Goal: Task Accomplishment & Management: Complete application form

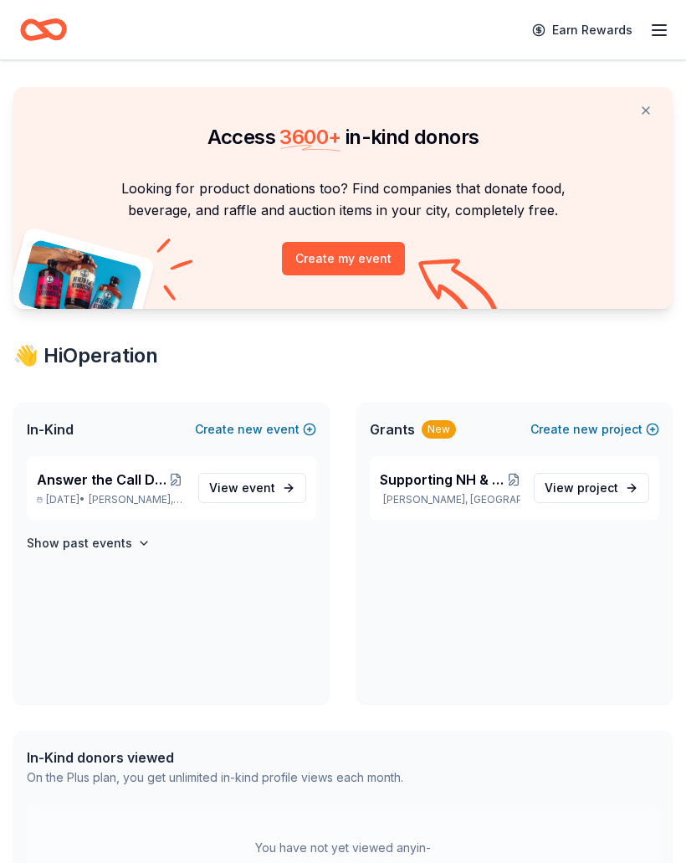
click at [228, 641] on div "Answer the Call Dinner and Auction [DATE] • [PERSON_NAME], NH View event Show p…" at bounding box center [171, 580] width 316 height 248
click at [642, 106] on button at bounding box center [646, 110] width 40 height 33
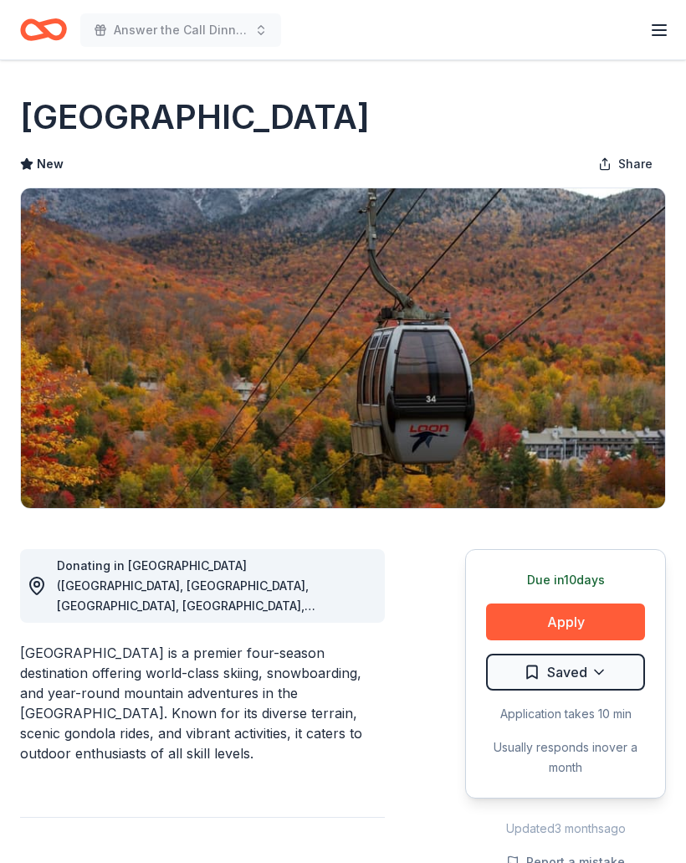
click at [593, 619] on button "Apply" at bounding box center [565, 621] width 159 height 37
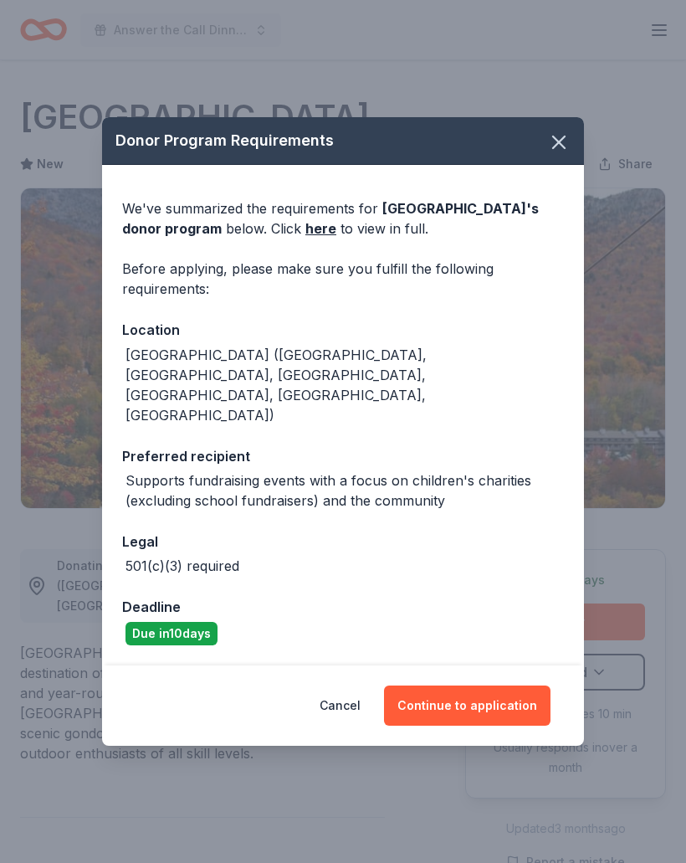
click at [557, 154] on icon "button" at bounding box center [558, 142] width 23 height 23
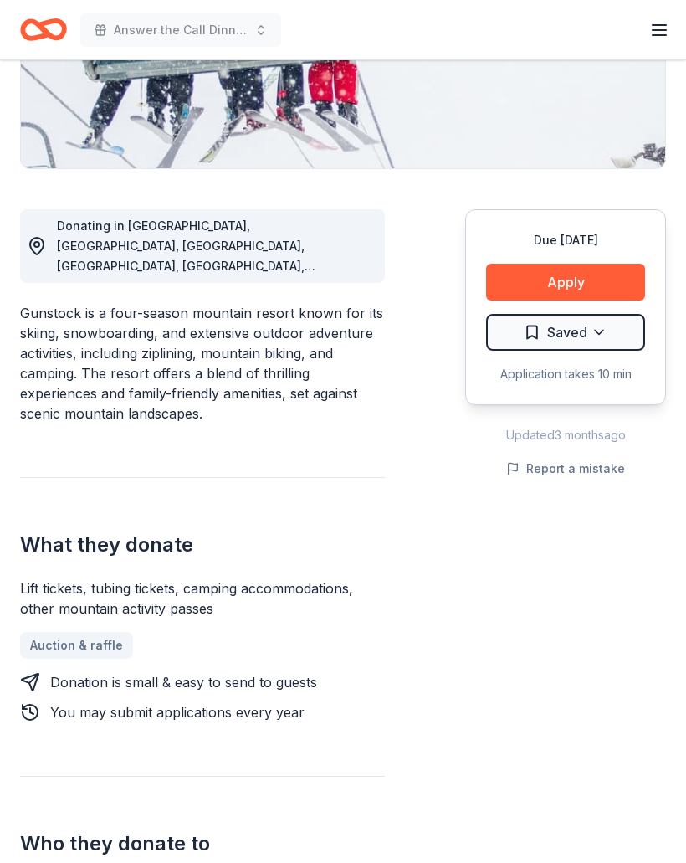
scroll to position [337, 0]
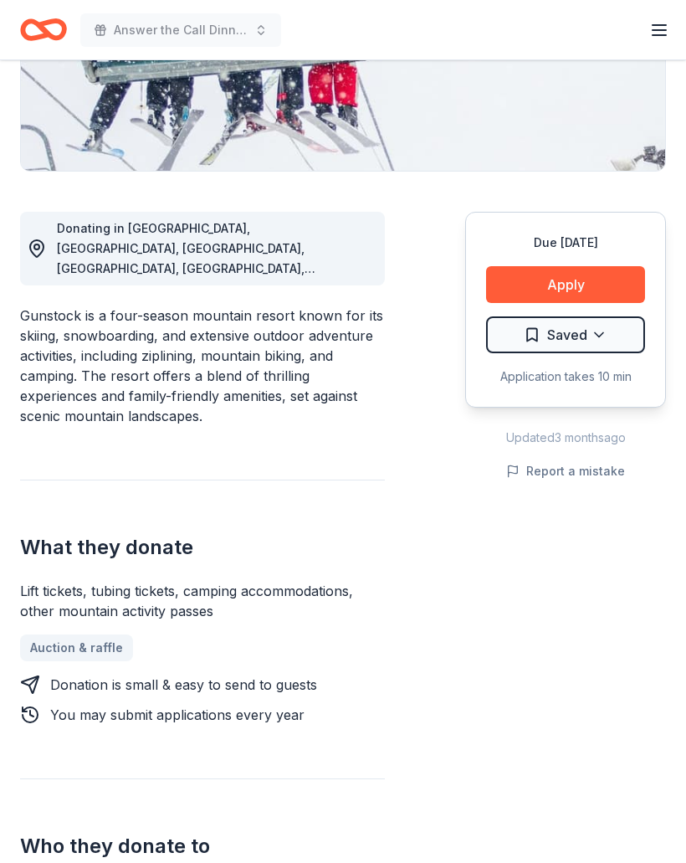
click at [593, 280] on button "Apply" at bounding box center [565, 284] width 159 height 37
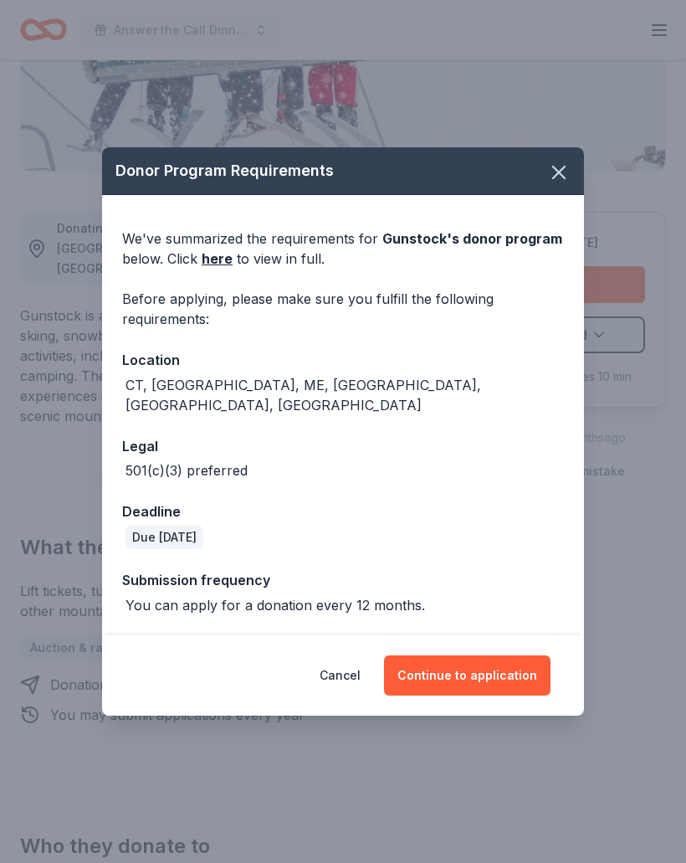
click at [498, 696] on button "Continue to application" at bounding box center [467, 675] width 167 height 40
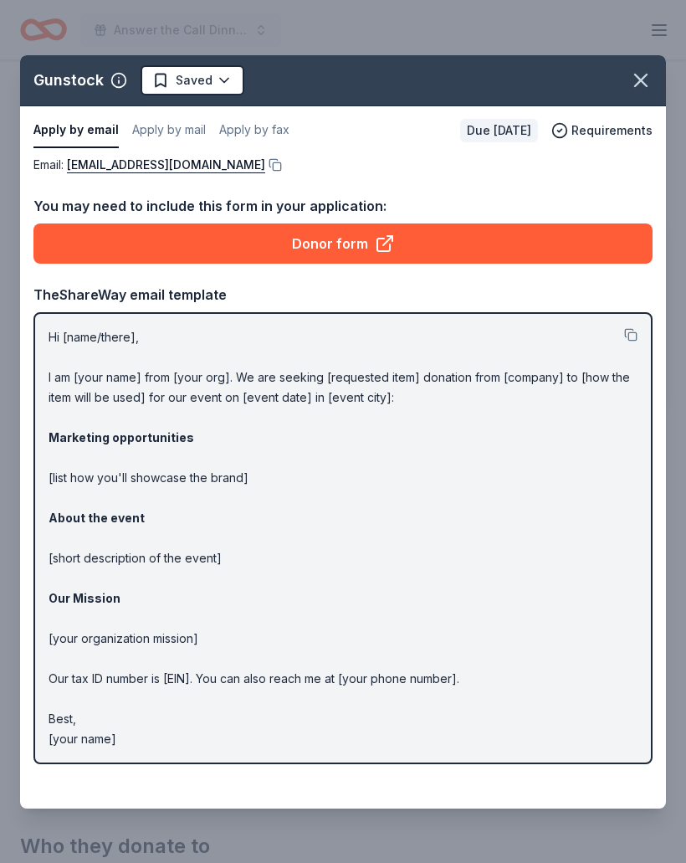
scroll to position [398, 0]
click at [634, 82] on icon "button" at bounding box center [640, 80] width 23 height 23
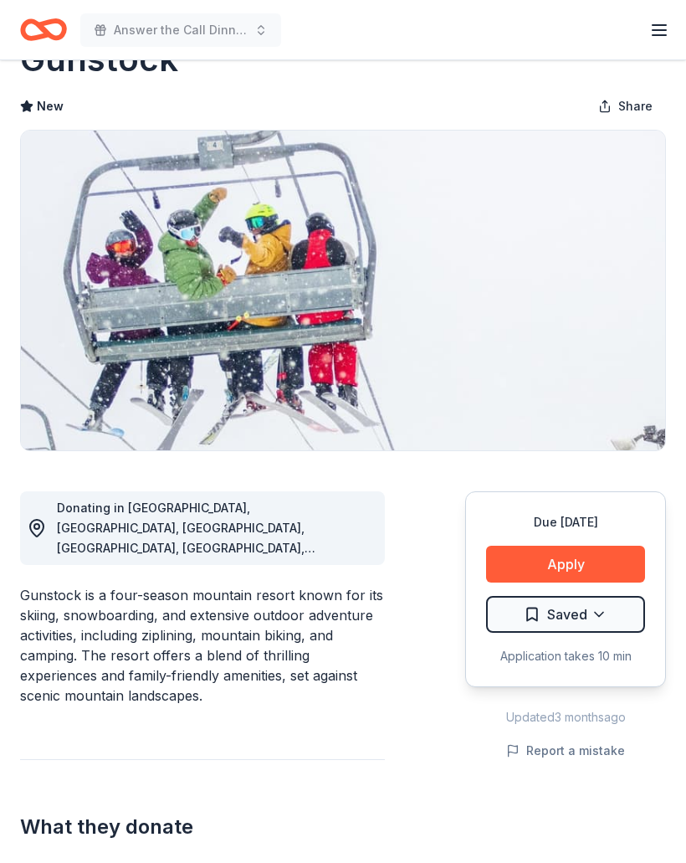
scroll to position [0, 0]
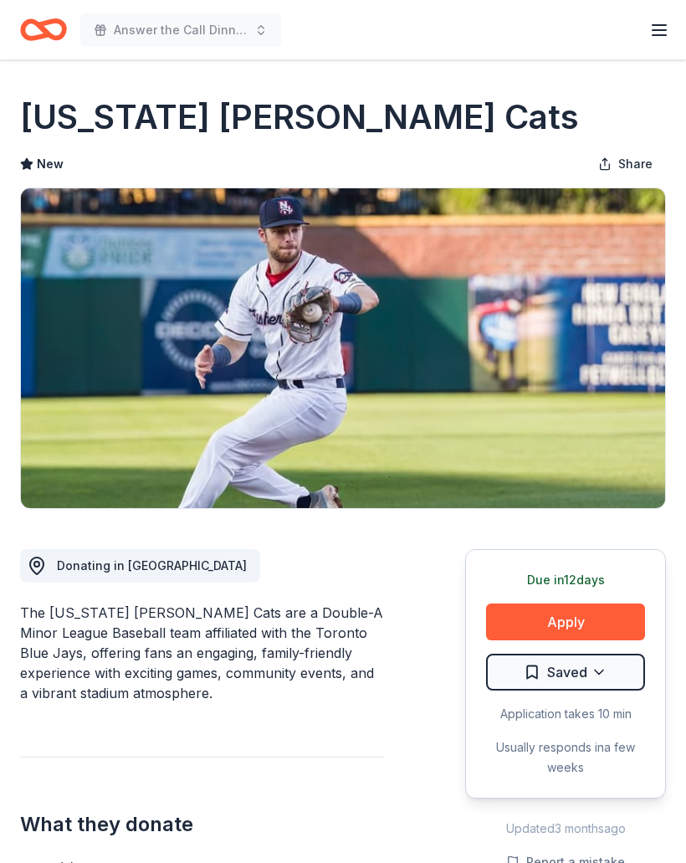
click at [584, 622] on button "Apply" at bounding box center [565, 621] width 159 height 37
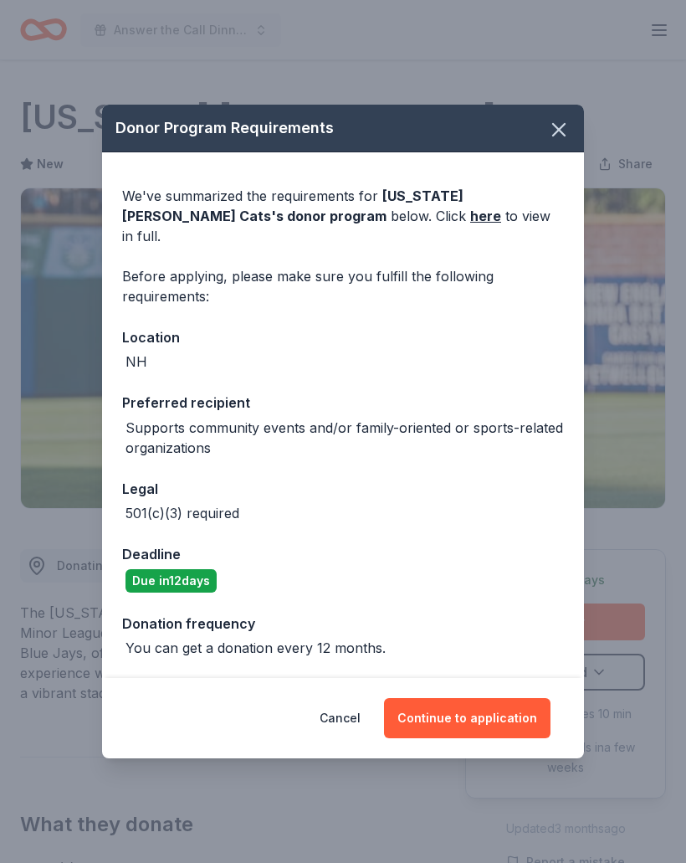
click at [490, 708] on button "Continue to application" at bounding box center [467, 718] width 167 height 40
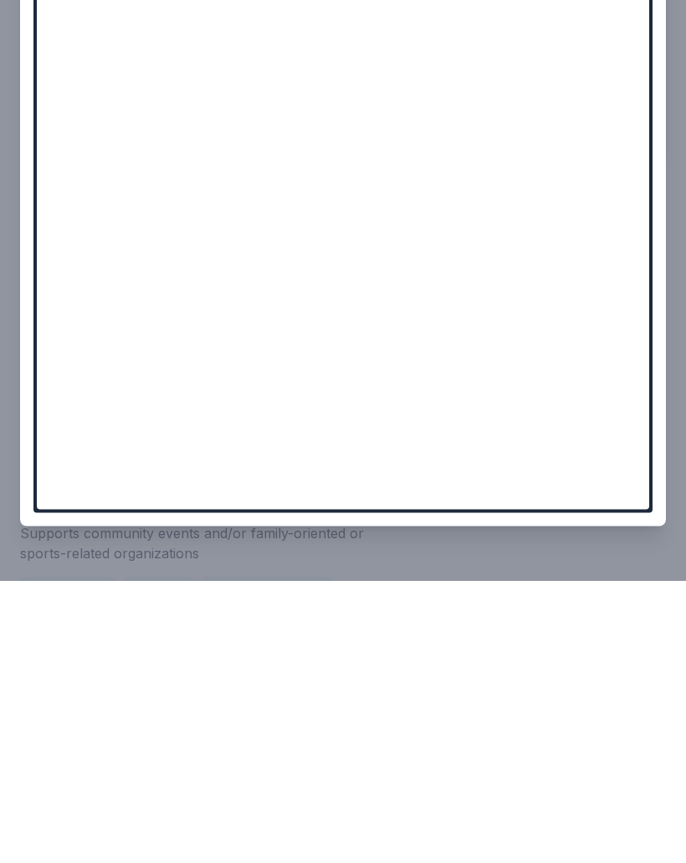
scroll to position [641, 0]
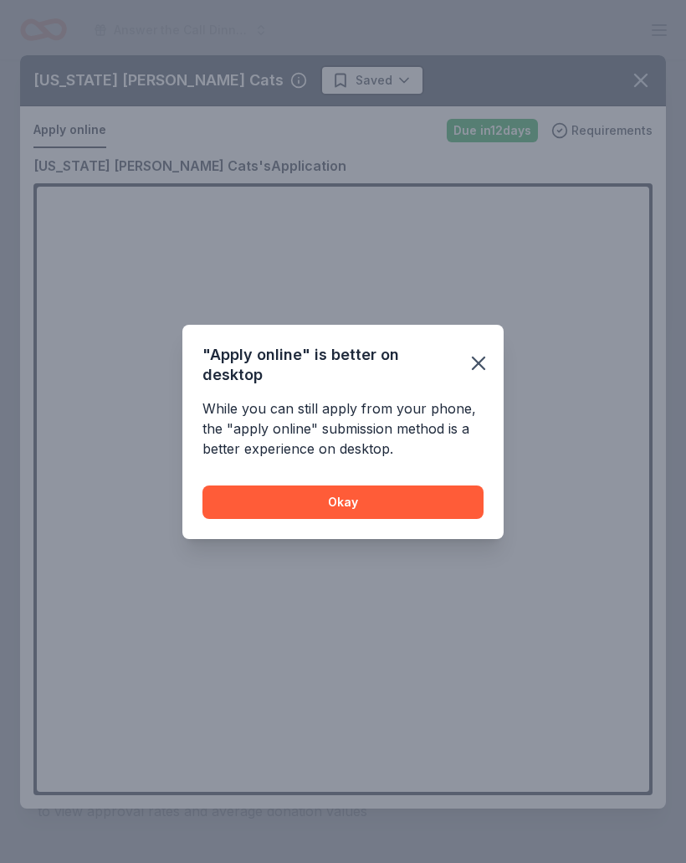
click at [481, 364] on icon "button" at bounding box center [479, 363] width 12 height 12
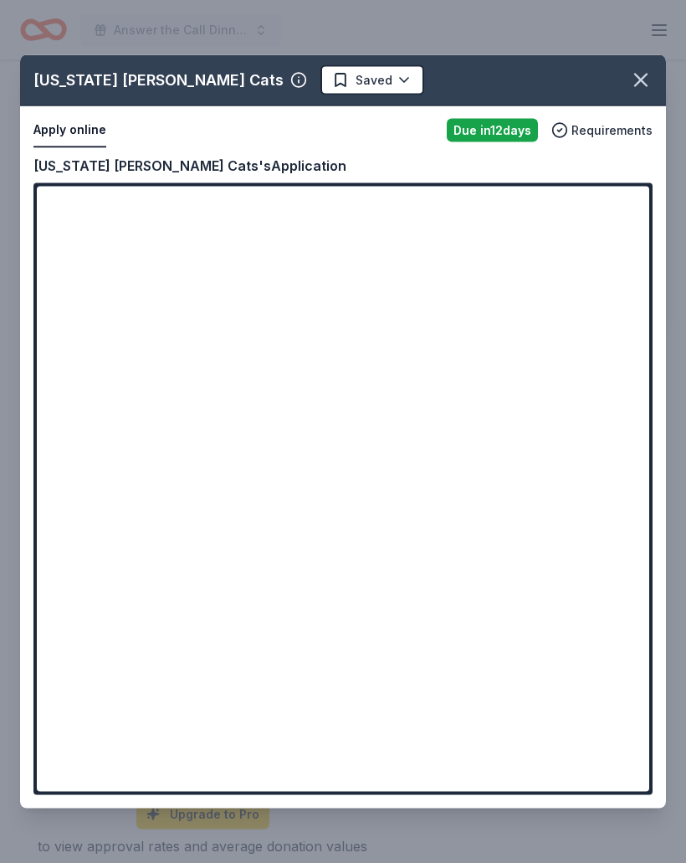
scroll to position [607, 0]
click at [642, 74] on icon "button" at bounding box center [640, 80] width 23 height 23
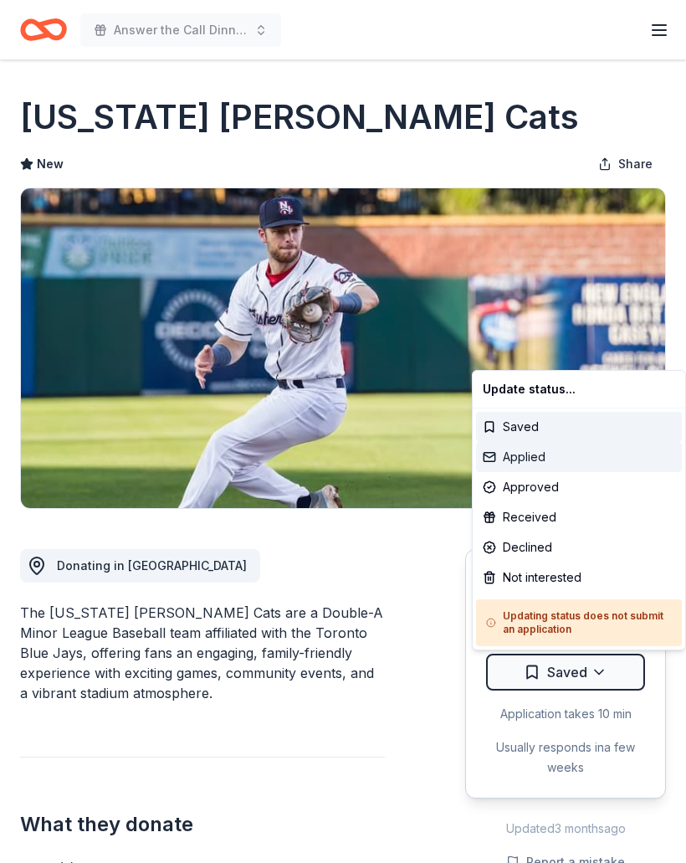
click at [531, 456] on div "Applied" at bounding box center [579, 457] width 206 height 30
